Goal: Check status

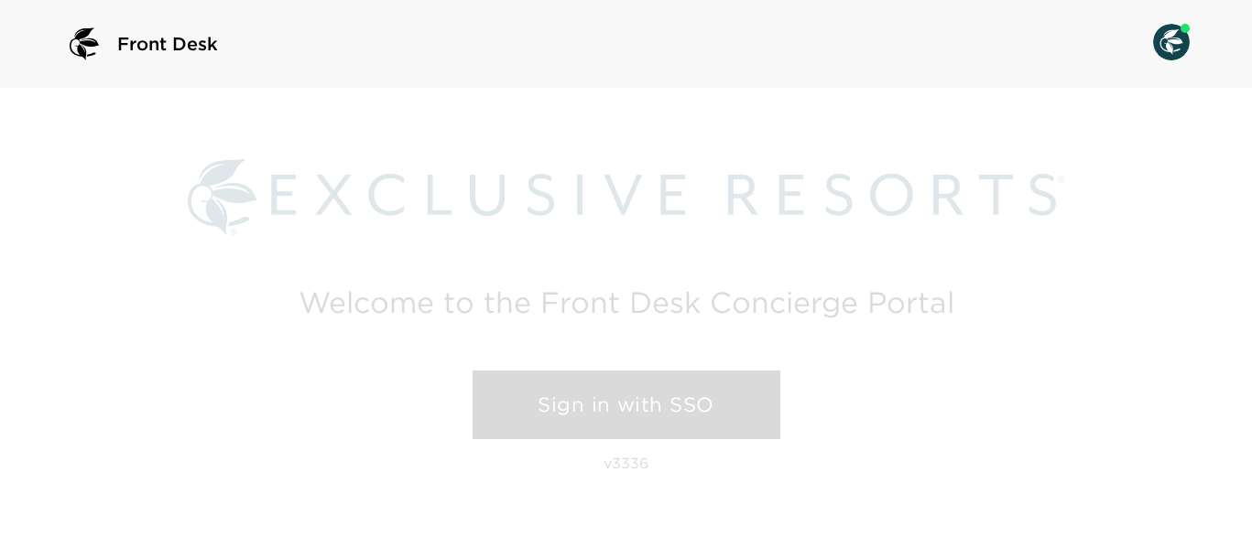
click at [634, 392] on link "Sign in with SSO" at bounding box center [626, 406] width 308 height 70
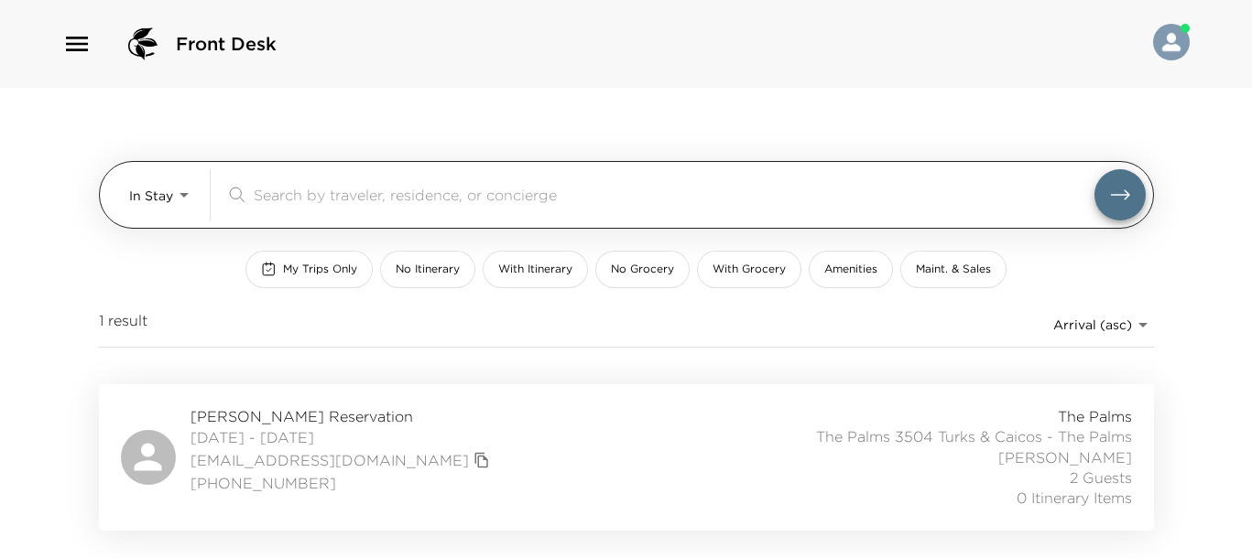
click at [182, 202] on body "Front Desk In Stay In-Stay ​ My Trips Only No Itinerary With Itinerary No Groce…" at bounding box center [626, 279] width 1252 height 558
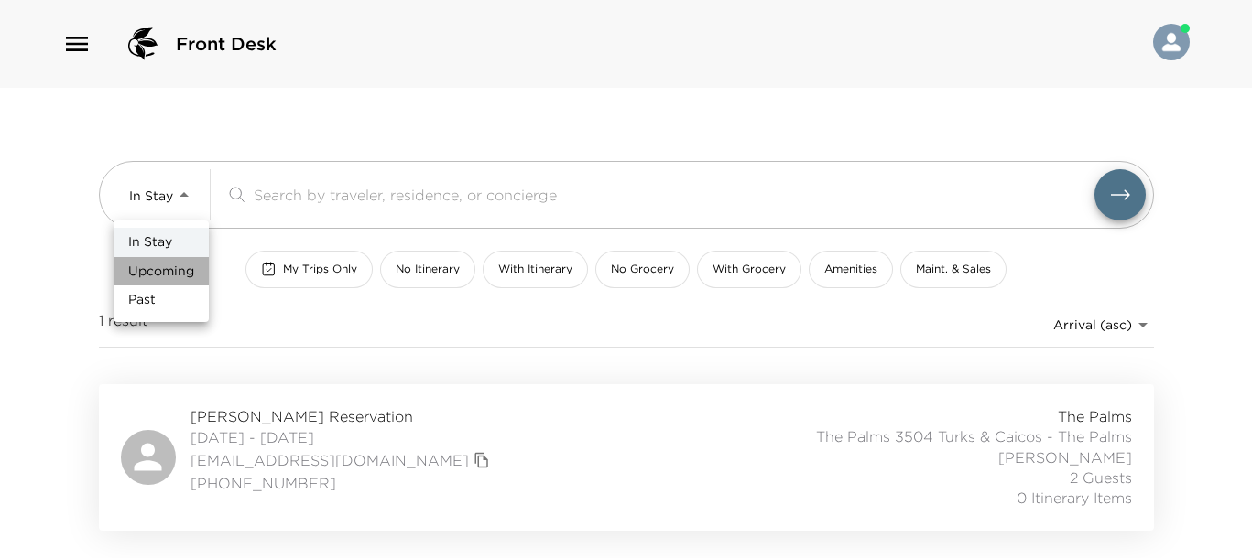
click at [188, 278] on span "Upcoming" at bounding box center [161, 272] width 66 height 18
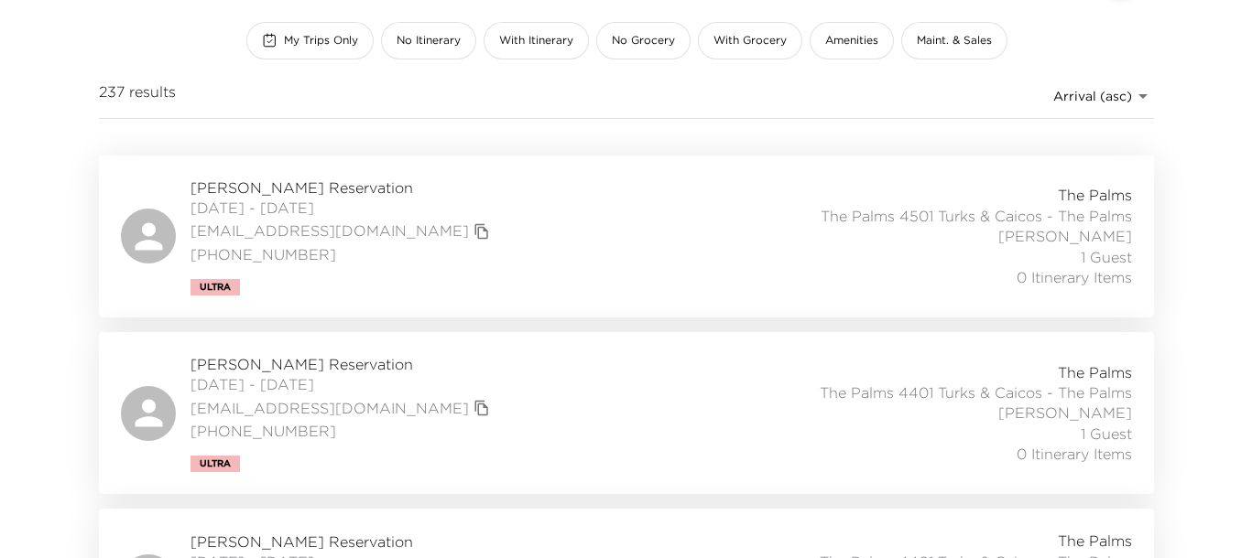
scroll to position [114, 0]
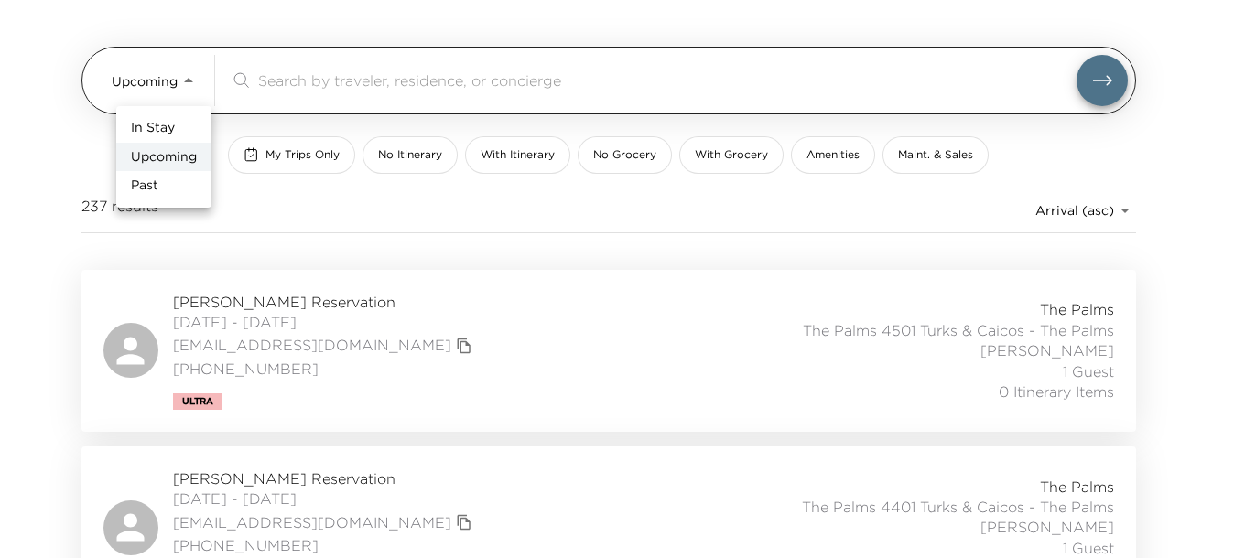
click at [201, 92] on body "Front Desk Upcoming Upcoming ​ My Trips Only No Itinerary With Itinerary No Gro…" at bounding box center [617, 165] width 1234 height 558
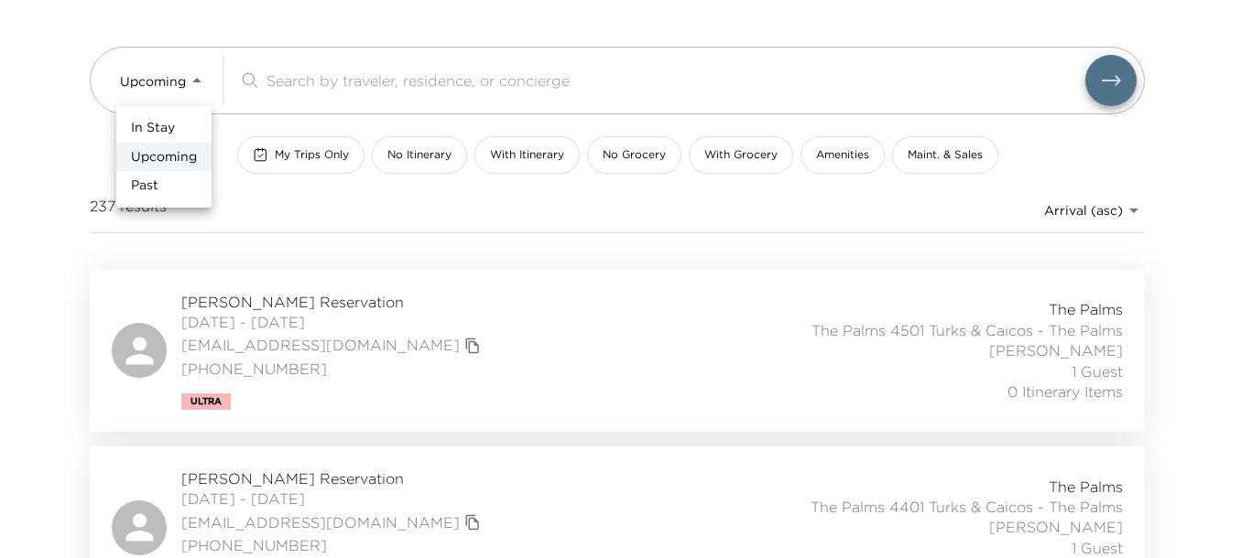
drag, startPoint x: 186, startPoint y: 119, endPoint x: 360, endPoint y: 224, distance: 203.3
click at [186, 120] on li "In Stay" at bounding box center [163, 128] width 95 height 29
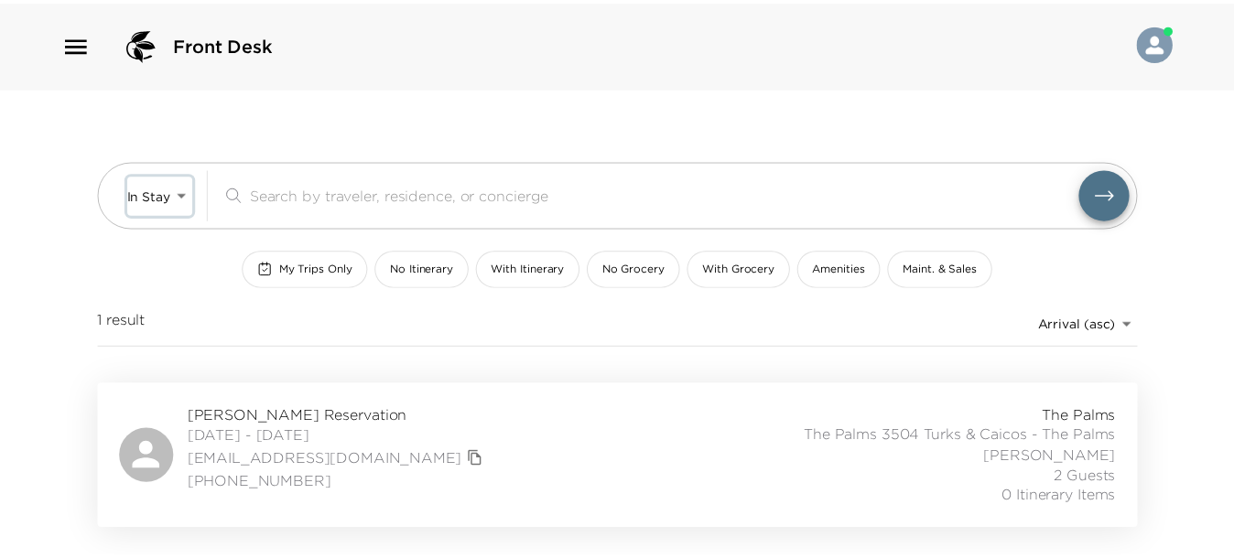
scroll to position [0, 0]
click at [374, 417] on span "[PERSON_NAME] Reservation" at bounding box center [342, 416] width 304 height 20
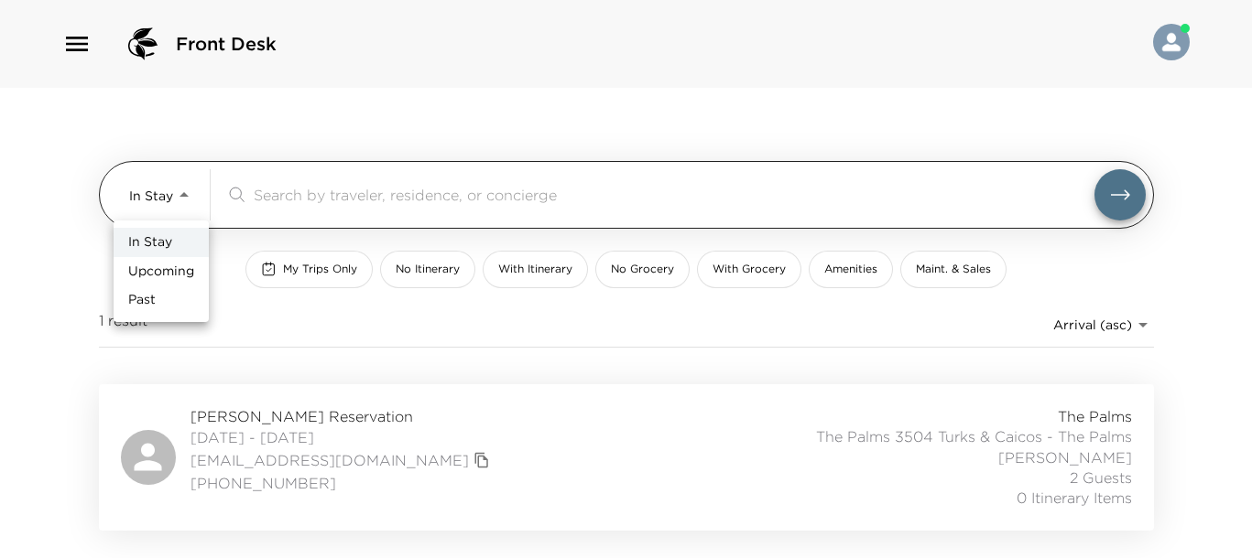
click at [187, 195] on body "Front Desk In Stay In-Stay ​ My Trips Only No Itinerary With Itinerary No Groce…" at bounding box center [626, 279] width 1252 height 558
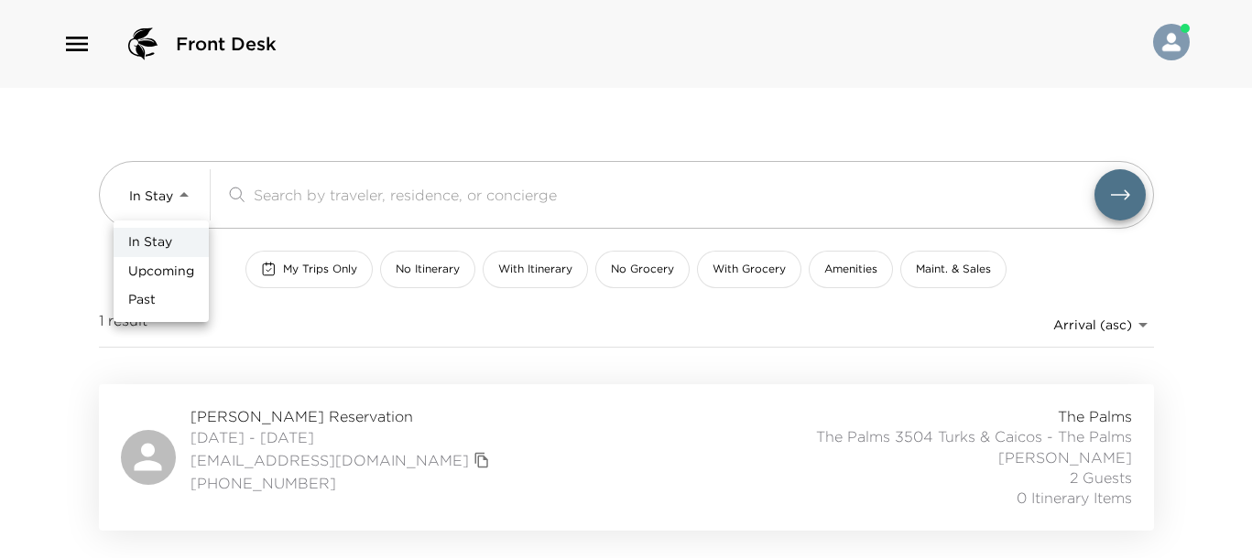
click at [178, 263] on span "Upcoming" at bounding box center [161, 272] width 66 height 18
type input "Upcoming"
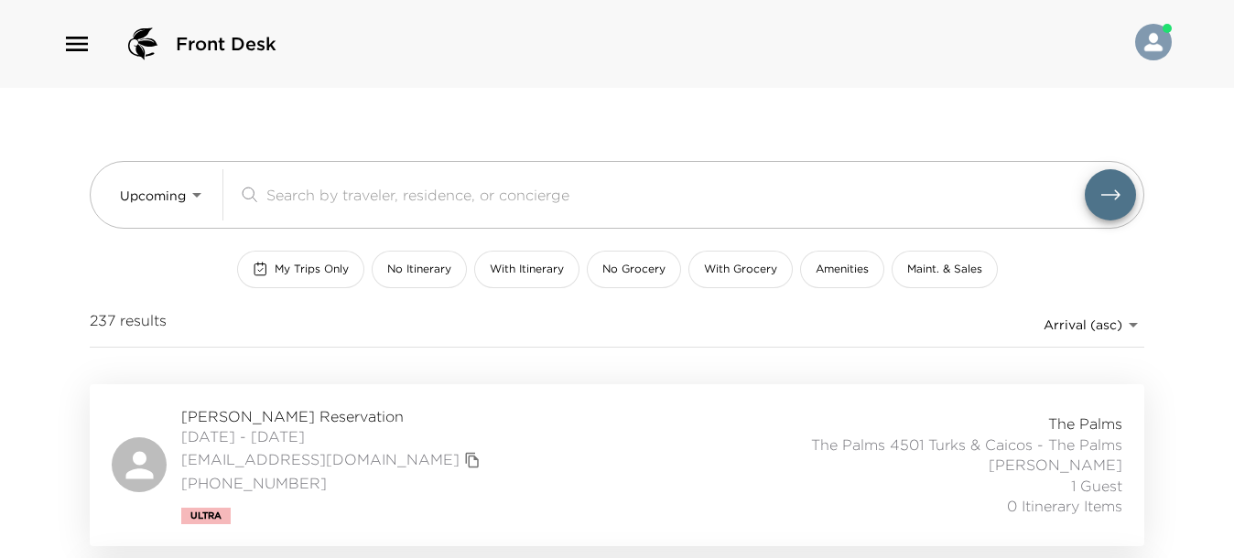
click at [304, 414] on span "[PERSON_NAME] Reservation" at bounding box center [333, 416] width 304 height 20
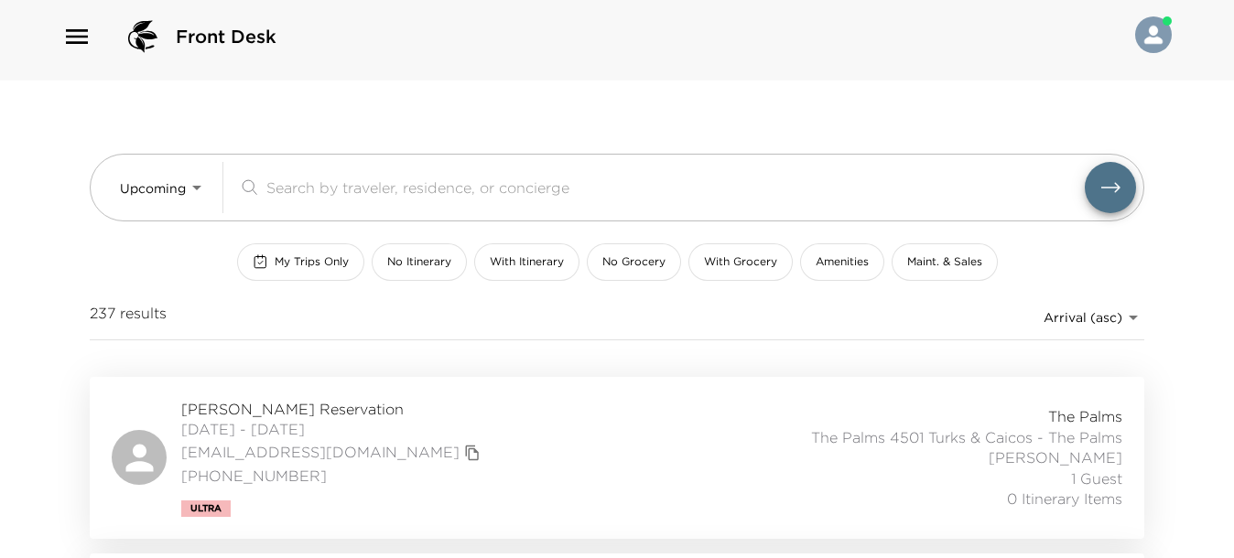
scroll to position [114, 0]
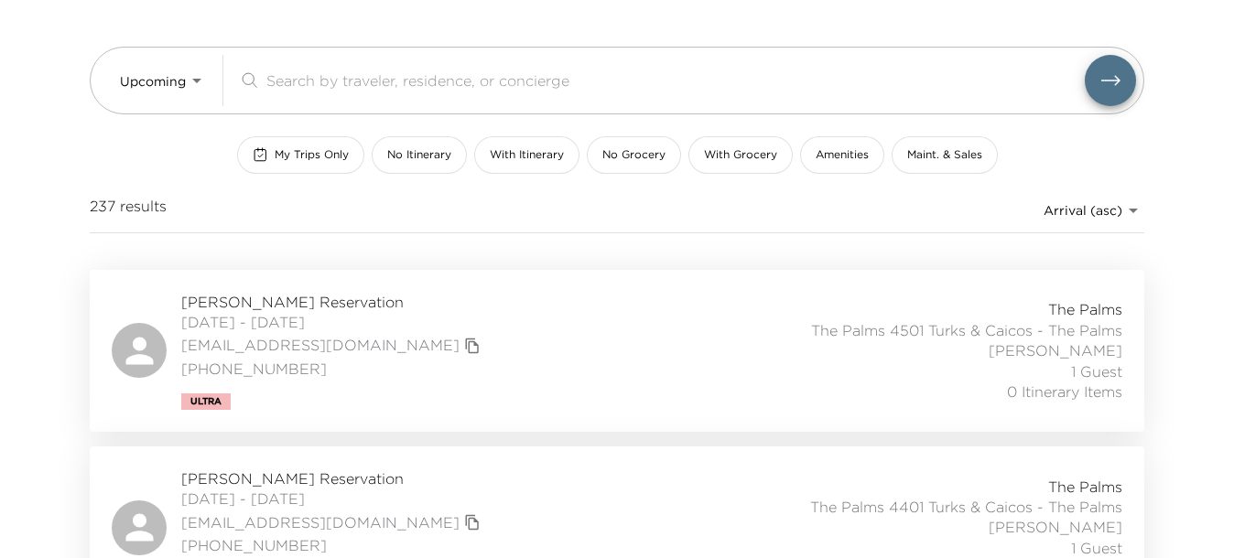
click at [237, 480] on span "[PERSON_NAME] Reservation" at bounding box center [333, 479] width 304 height 20
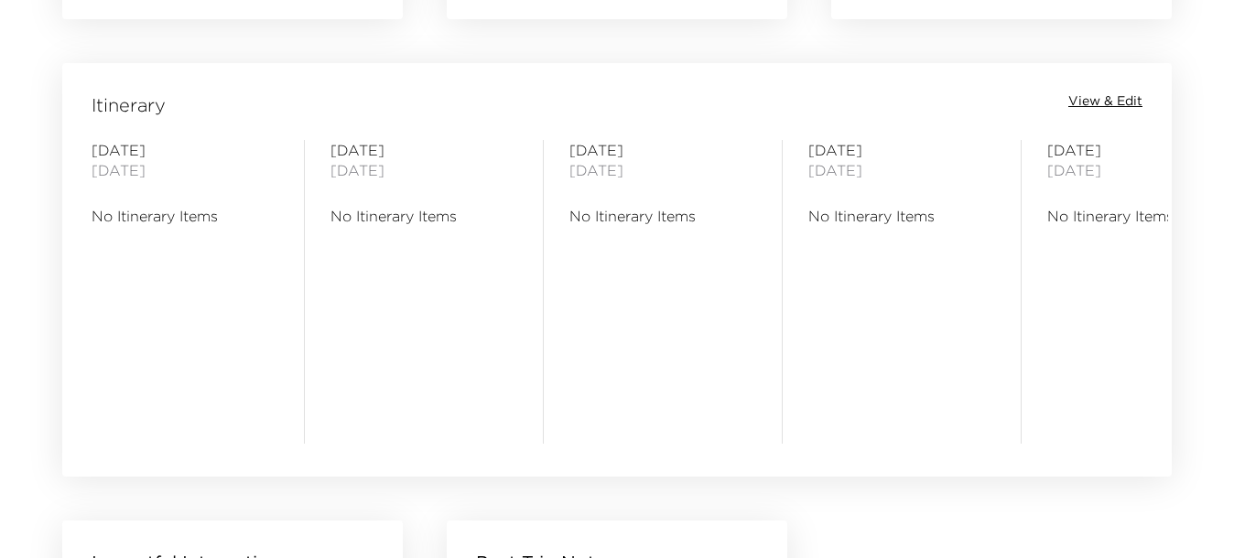
scroll to position [1488, 0]
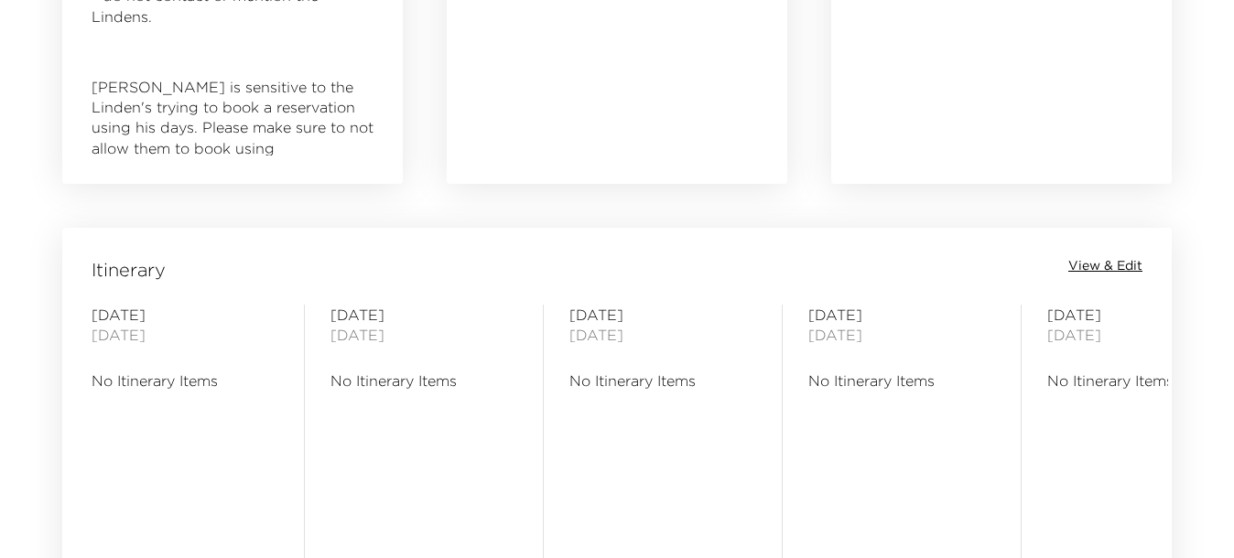
scroll to position [1030, 0]
